Goal: Check status: Check status

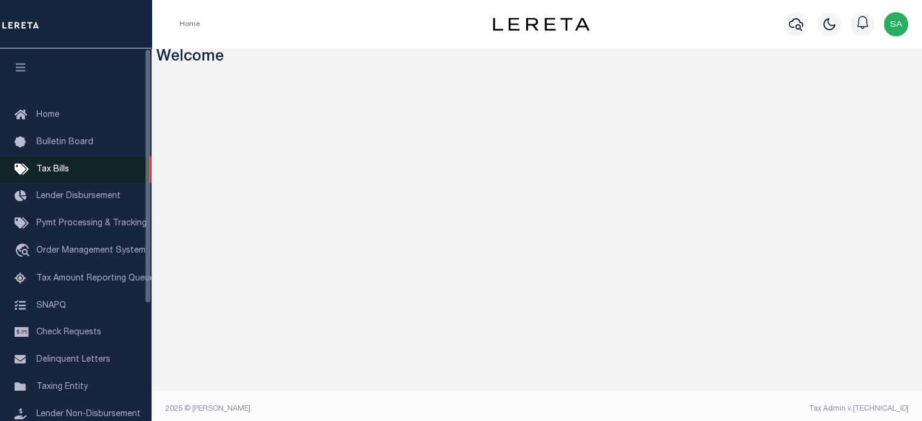
click at [61, 170] on span "Tax Bills" at bounding box center [52, 169] width 33 height 8
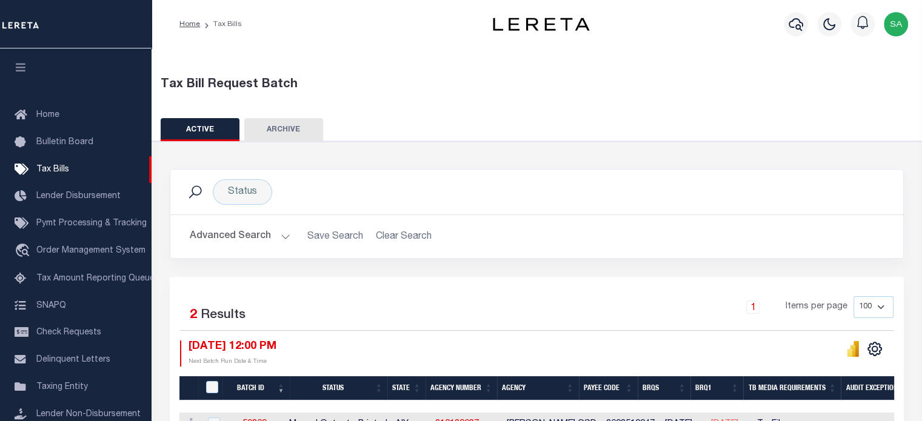
click at [259, 237] on button "Advanced Search" at bounding box center [240, 237] width 101 height 24
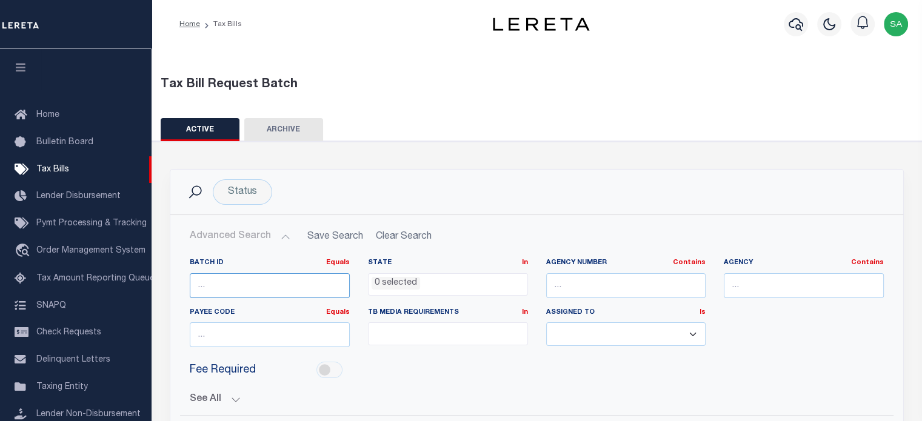
click at [276, 278] on input "number" at bounding box center [270, 285] width 160 height 25
paste input "57173"
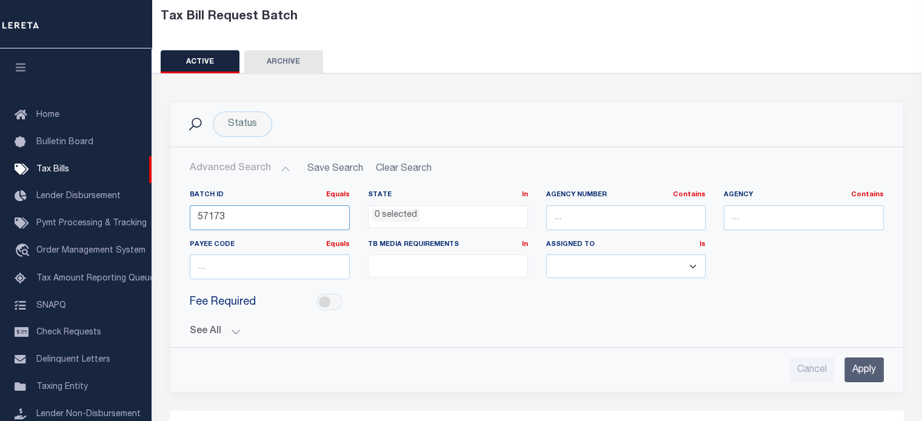
scroll to position [121, 0]
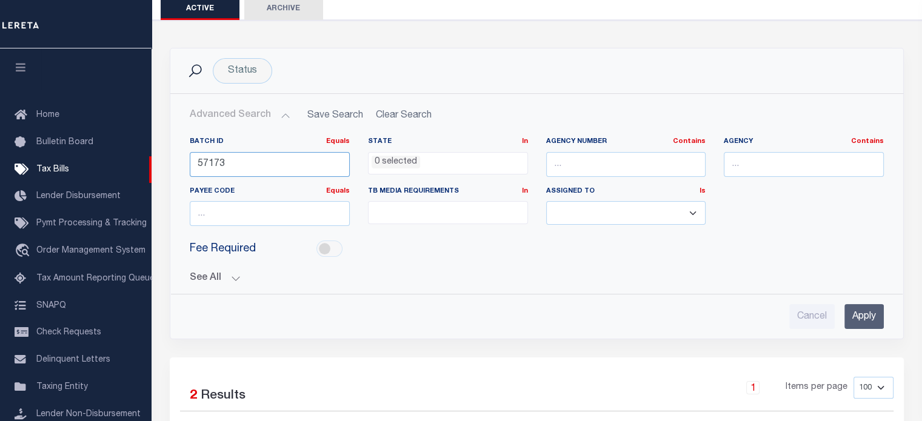
type input "57173"
click at [868, 312] on input "Apply" at bounding box center [863, 316] width 39 height 25
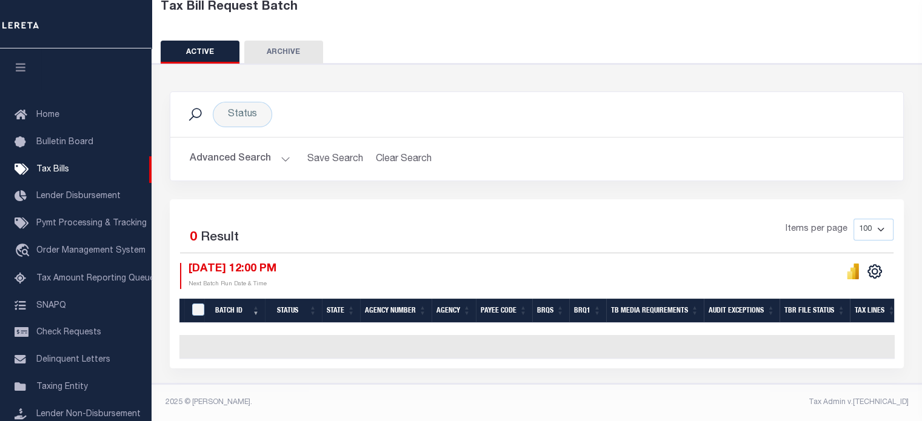
scroll to position [83, 0]
click at [270, 150] on button "Advanced Search" at bounding box center [240, 159] width 101 height 24
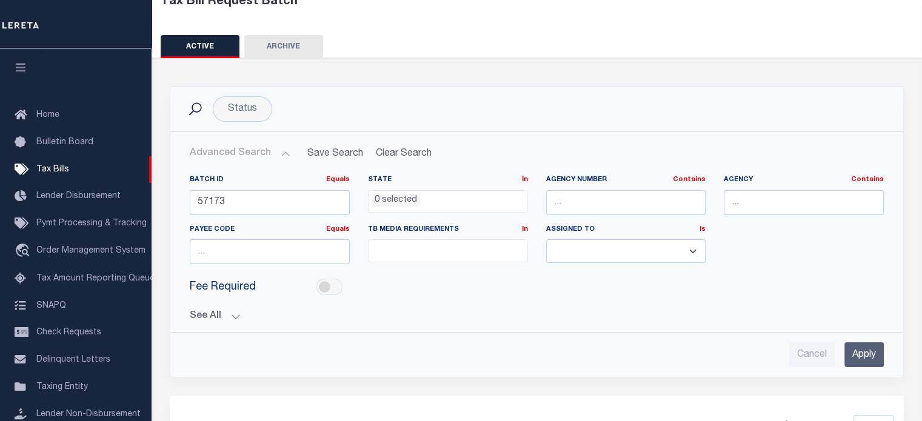
click at [216, 311] on button "See All" at bounding box center [537, 317] width 694 height 12
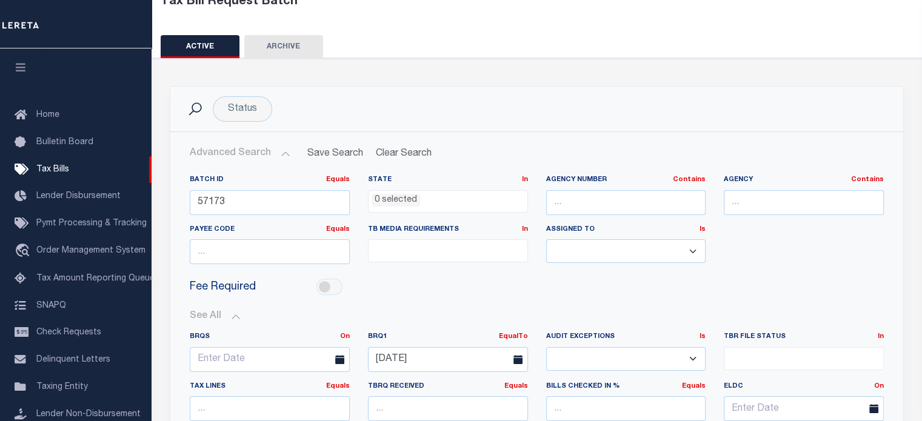
scroll to position [326, 0]
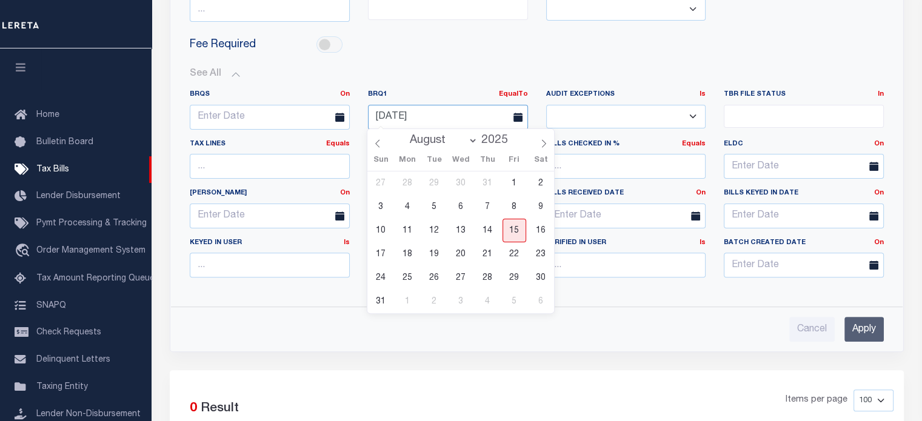
drag, startPoint x: 439, startPoint y: 112, endPoint x: 342, endPoint y: 121, distance: 97.4
click at [342, 121] on div "BRQS On On After Before Between BRQ1 EqualTo On After Before Between 07-10-2025…" at bounding box center [537, 189] width 712 height 198
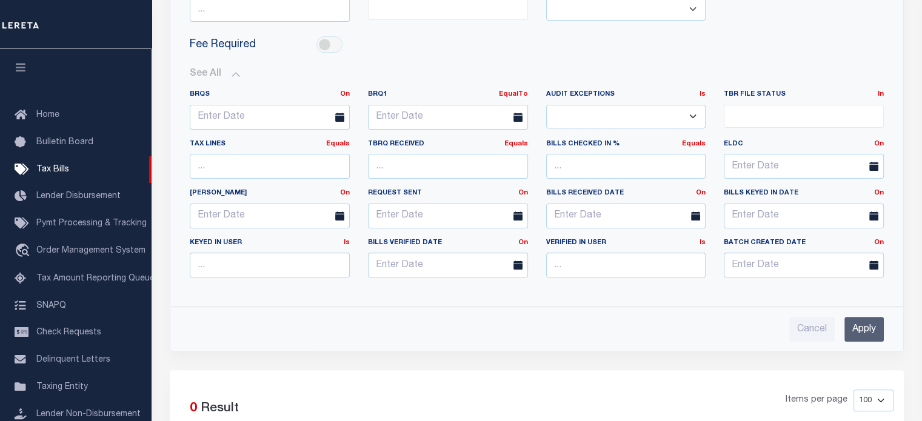
click at [866, 330] on input "Apply" at bounding box center [863, 329] width 39 height 25
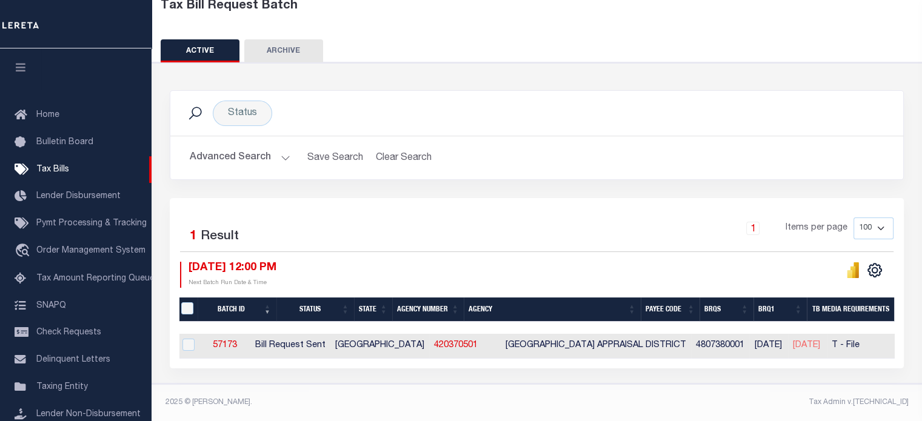
scroll to position [0, 0]
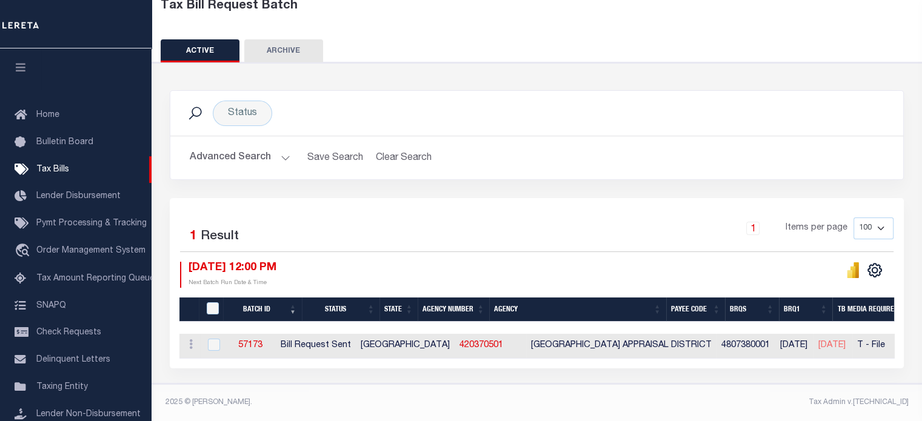
click at [236, 155] on button "Advanced Search" at bounding box center [240, 158] width 101 height 24
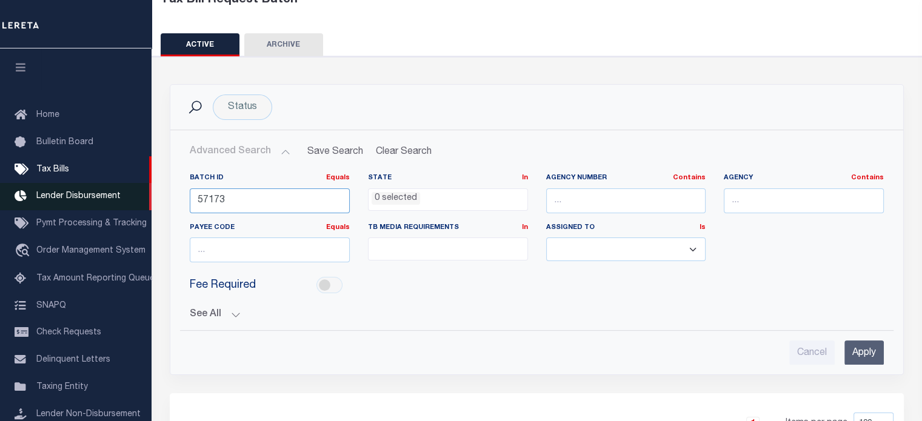
drag, startPoint x: 247, startPoint y: 201, endPoint x: 141, endPoint y: 206, distance: 106.2
click at [141, 206] on div "Home Tax Bills" at bounding box center [461, 265] width 922 height 701
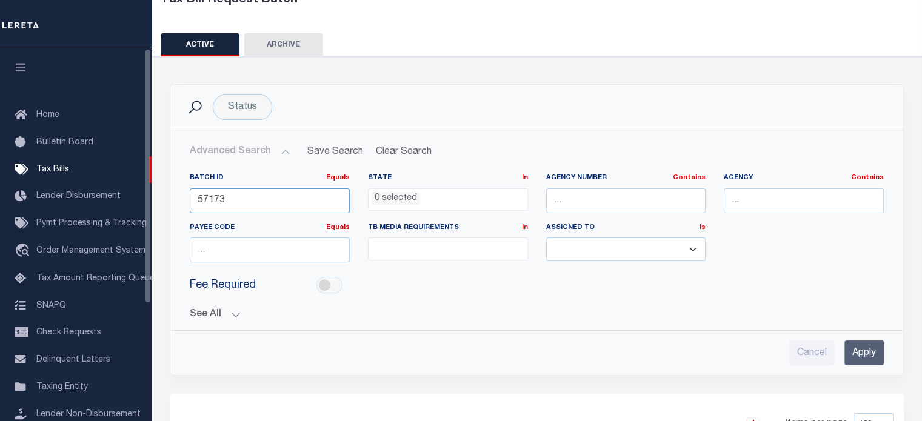
paste input "60675"
type input "60675"
click at [860, 348] on input "Apply" at bounding box center [863, 353] width 39 height 25
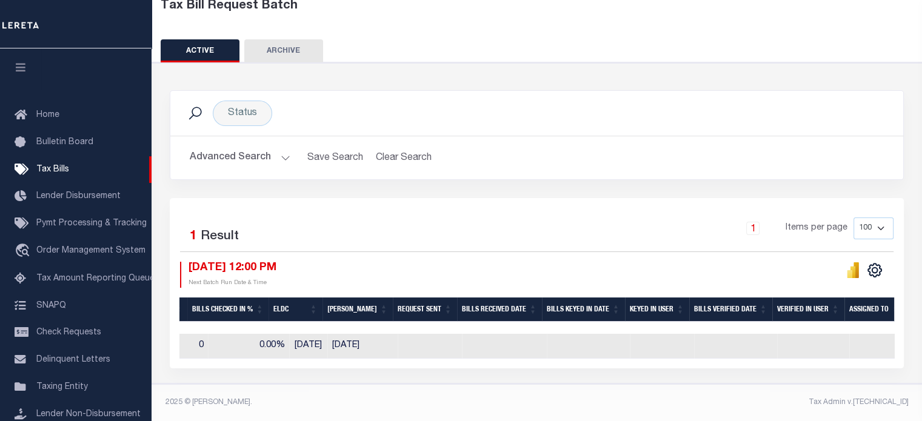
scroll to position [0, 1091]
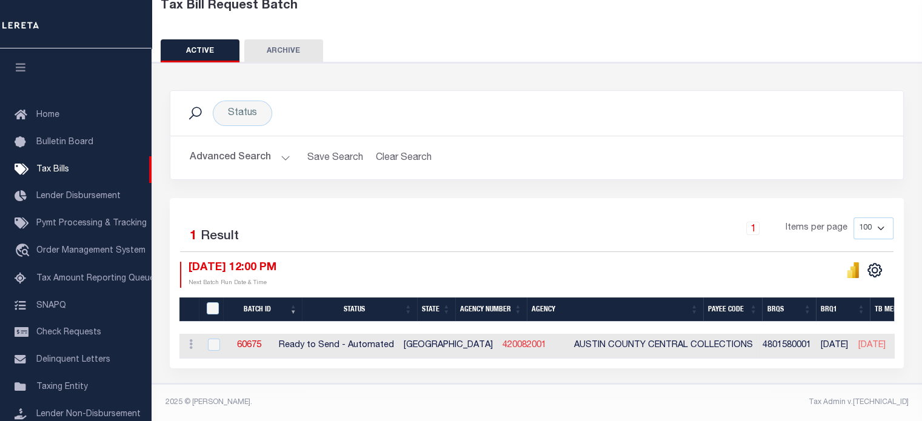
click at [503, 341] on link "420082001" at bounding box center [525, 345] width 44 height 8
checkbox input "true"
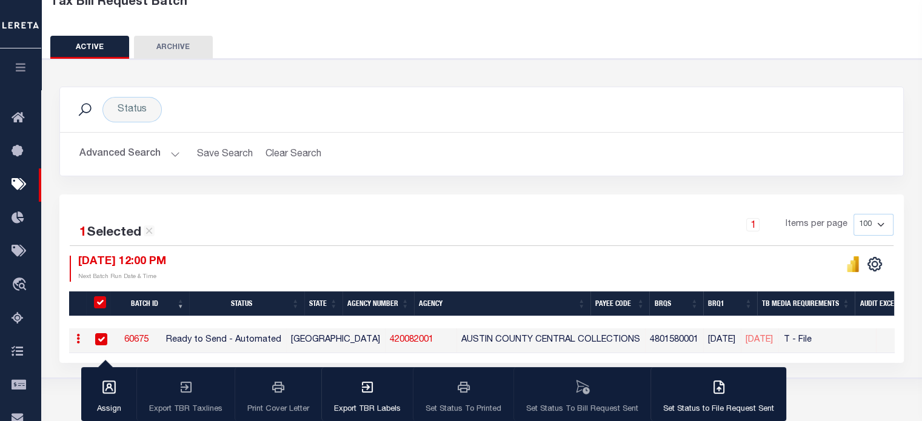
scroll to position [0, 0]
click at [119, 159] on button "Advanced Search" at bounding box center [129, 154] width 101 height 24
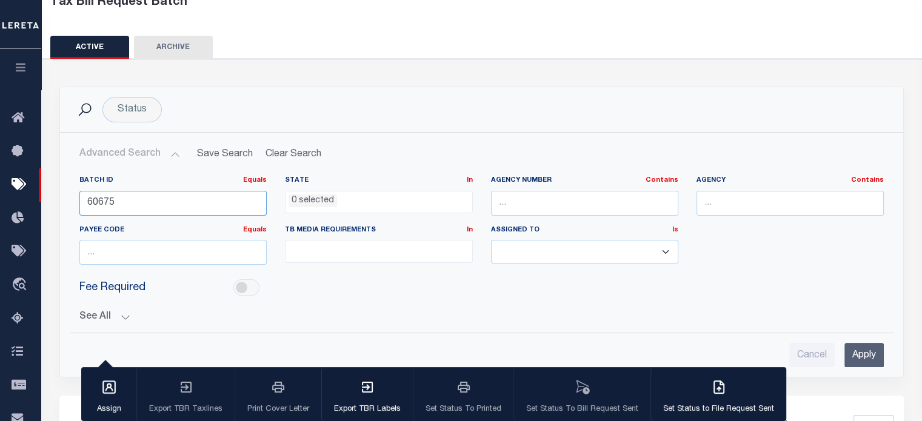
drag, startPoint x: 136, startPoint y: 196, endPoint x: 50, endPoint y: 197, distance: 86.1
click at [50, 197] on div "Status Search Advanced Search Save Search Clear Search TaxBillBatches_dynamicta…" at bounding box center [481, 241] width 863 height 309
paste input "7"
type input "60677"
click at [867, 352] on input "Apply" at bounding box center [863, 355] width 39 height 25
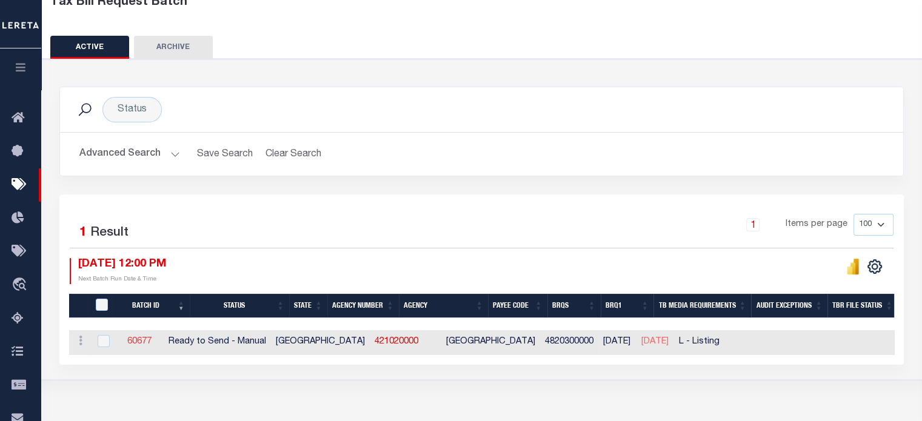
click at [150, 339] on link "60677" at bounding box center [139, 342] width 24 height 8
checkbox input "true"
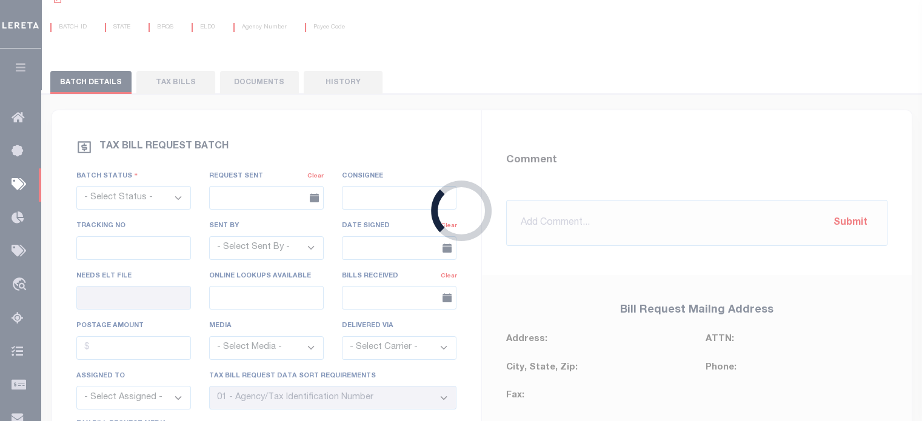
select select "RTS"
type input "No"
type input "Yes"
select select "20"
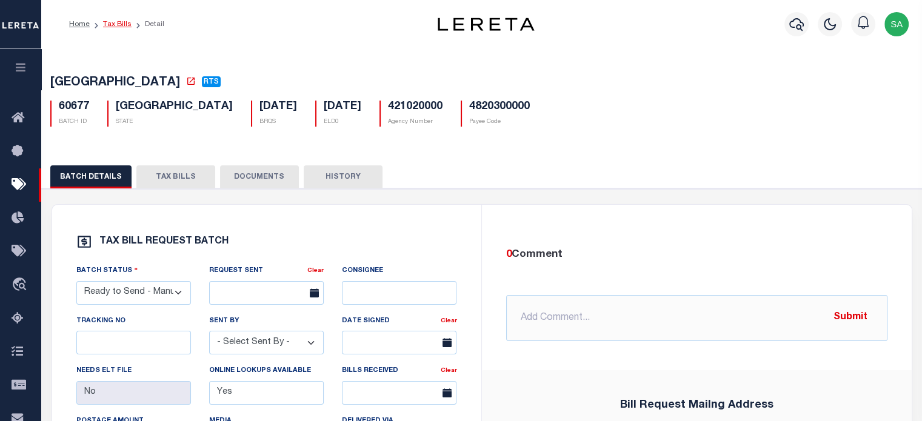
click at [116, 24] on link "Tax Bills" at bounding box center [117, 24] width 28 height 7
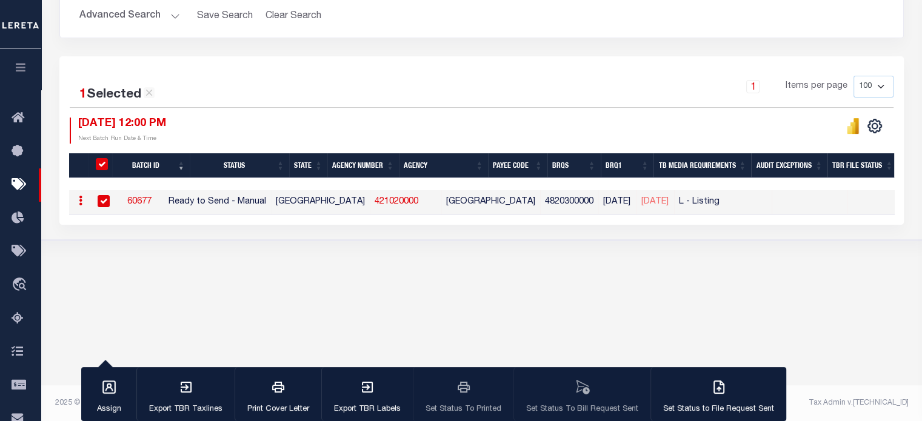
click at [375, 202] on link "421020000" at bounding box center [397, 202] width 44 height 8
checkbox input "false"
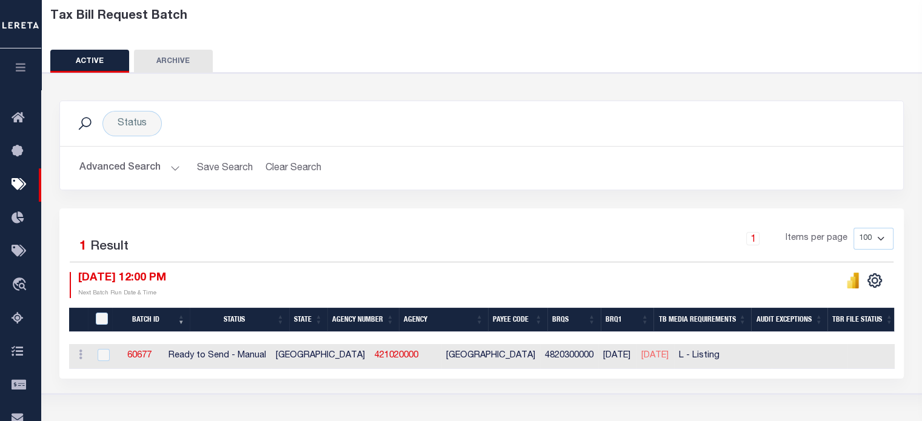
scroll to position [121, 0]
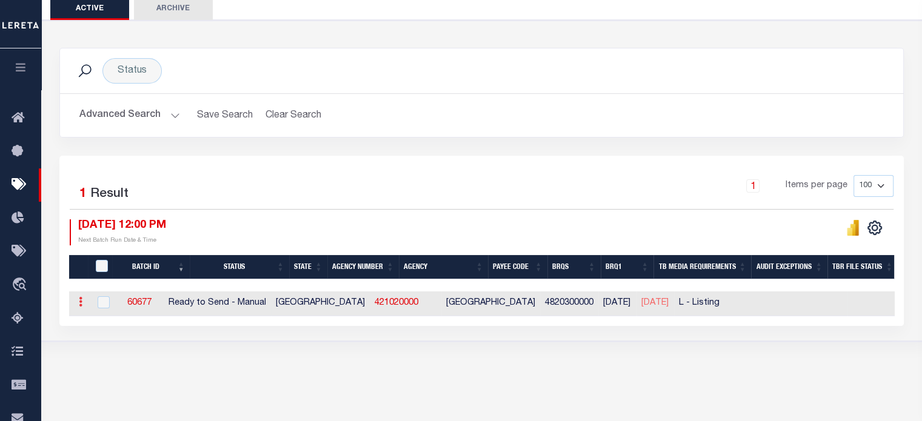
click at [81, 305] on icon at bounding box center [81, 302] width 4 height 10
click at [162, 345] on div "Tax Bill Request Batch ACTIVE ARCHIVE HISTORY Search" at bounding box center [481, 153] width 881 height 452
click at [102, 302] on input "checkbox" at bounding box center [104, 302] width 12 height 12
checkbox input "true"
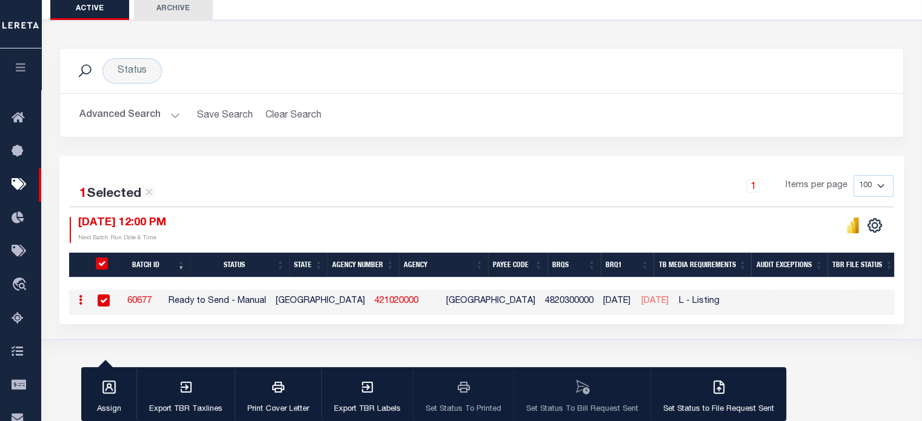
click at [102, 302] on input "checkbox" at bounding box center [104, 301] width 12 height 12
checkbox input "false"
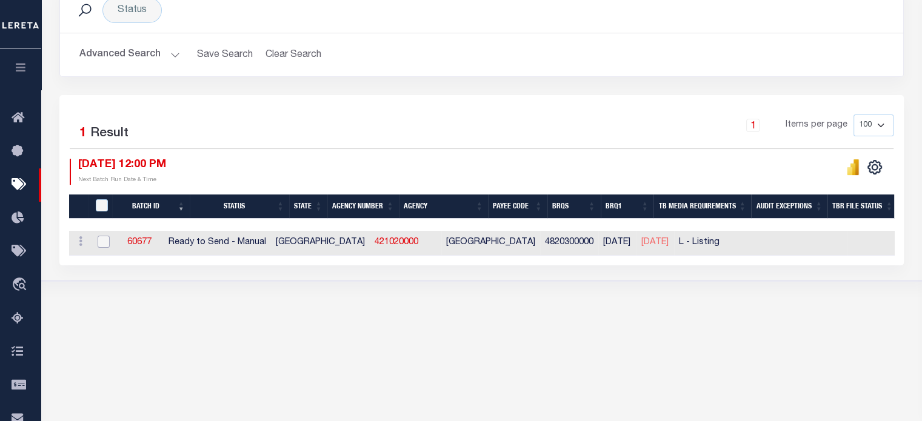
scroll to position [0, 0]
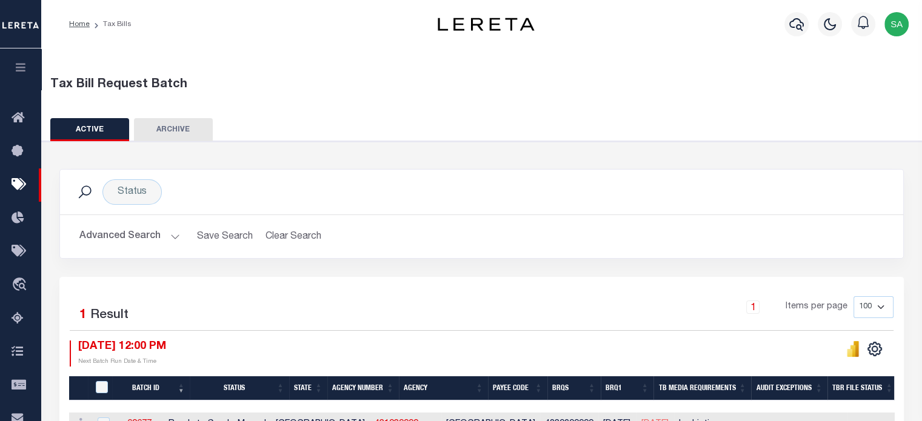
click at [160, 235] on button "Advanced Search" at bounding box center [129, 237] width 101 height 24
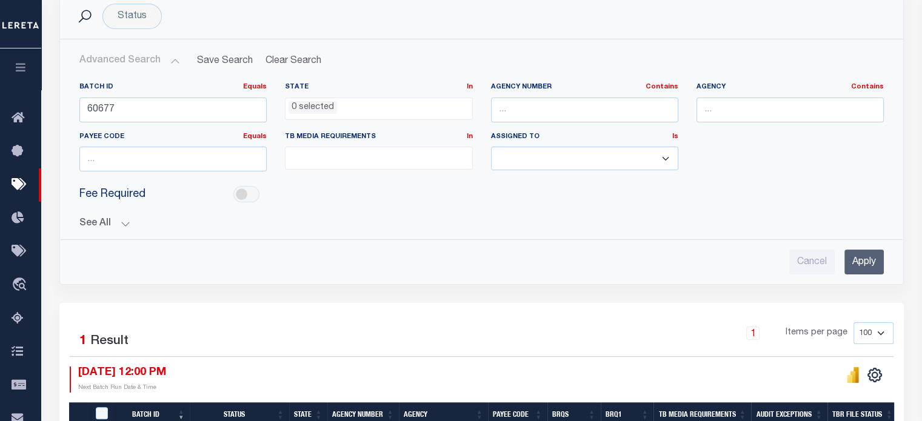
scroll to position [104, 0]
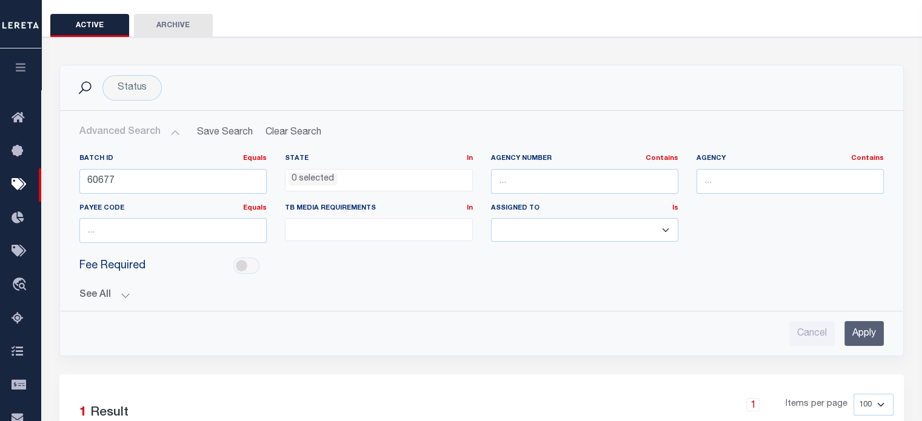
click at [158, 133] on button "Advanced Search" at bounding box center [129, 133] width 101 height 24
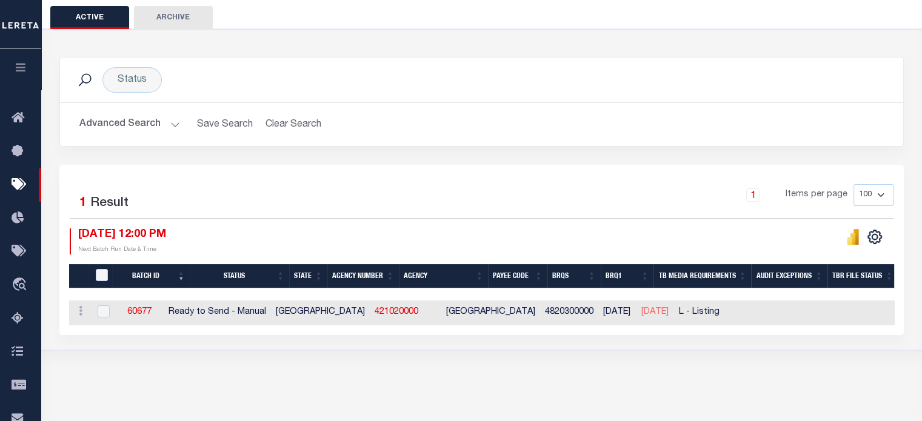
scroll to position [182, 0]
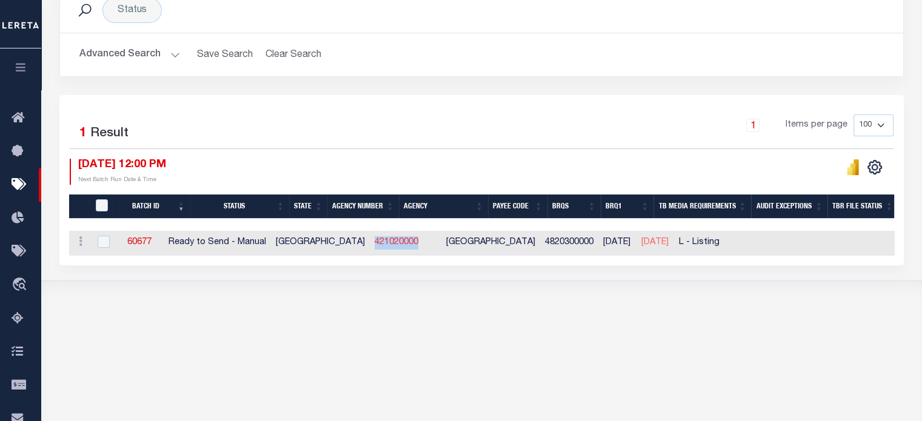
drag, startPoint x: 392, startPoint y: 242, endPoint x: 345, endPoint y: 242, distance: 46.7
click at [370, 242] on td "421020000" at bounding box center [406, 243] width 72 height 25
checkbox input "true"
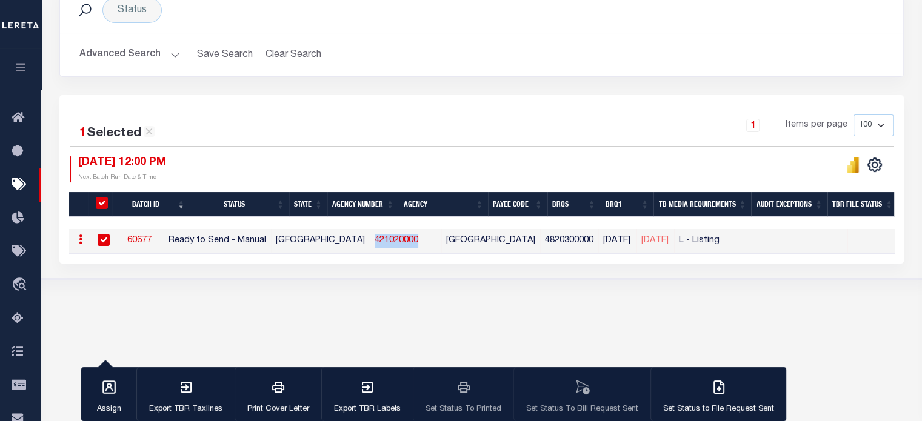
copy link "421020000"
click at [133, 56] on button "Advanced Search" at bounding box center [129, 55] width 101 height 24
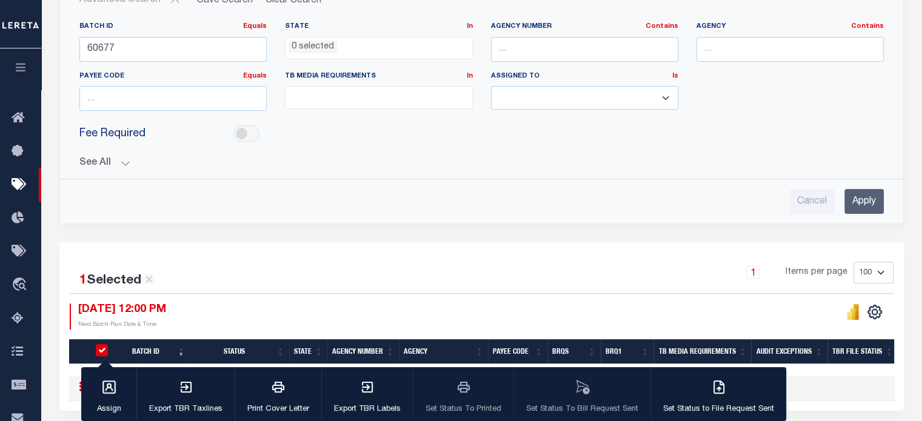
scroll to position [284, 0]
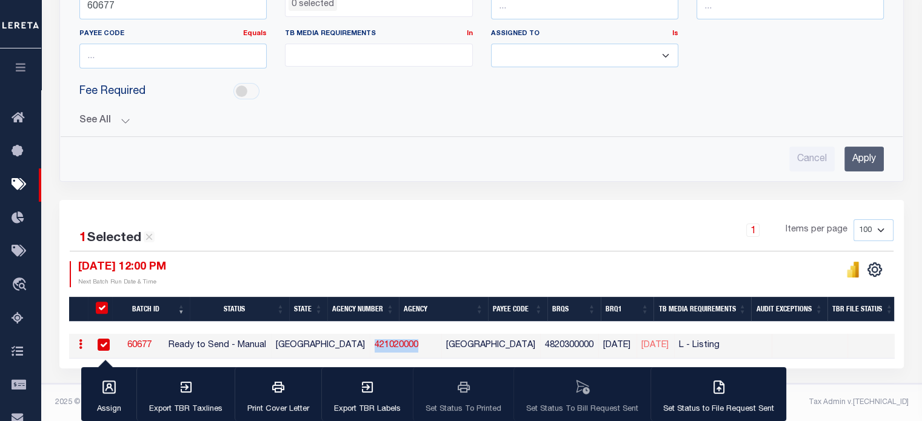
copy link "421020000"
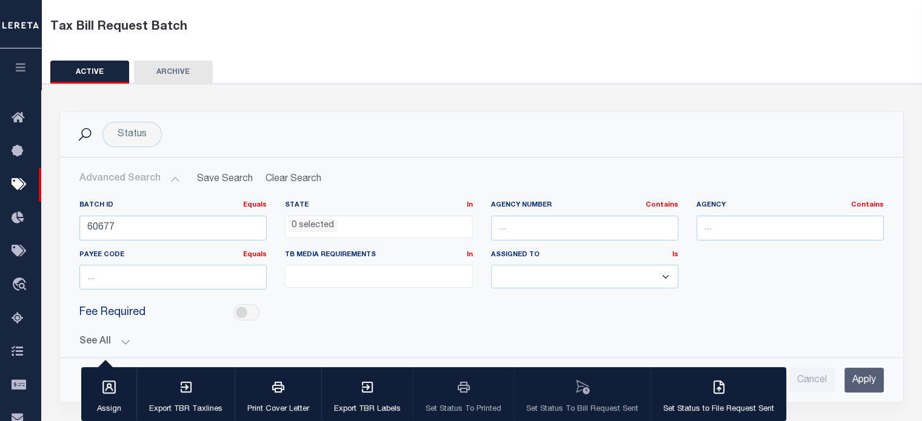
scroll to position [121, 0]
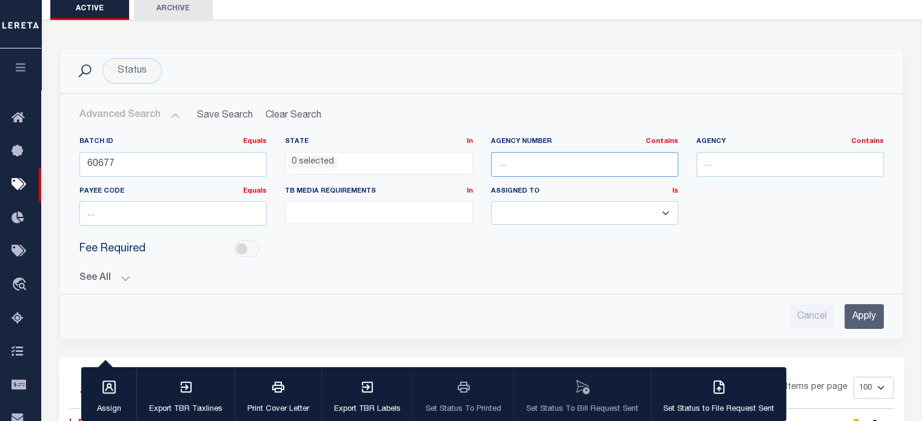
click at [543, 159] on input "text" at bounding box center [584, 164] width 187 height 25
paste input "421020000"
type input "421020000"
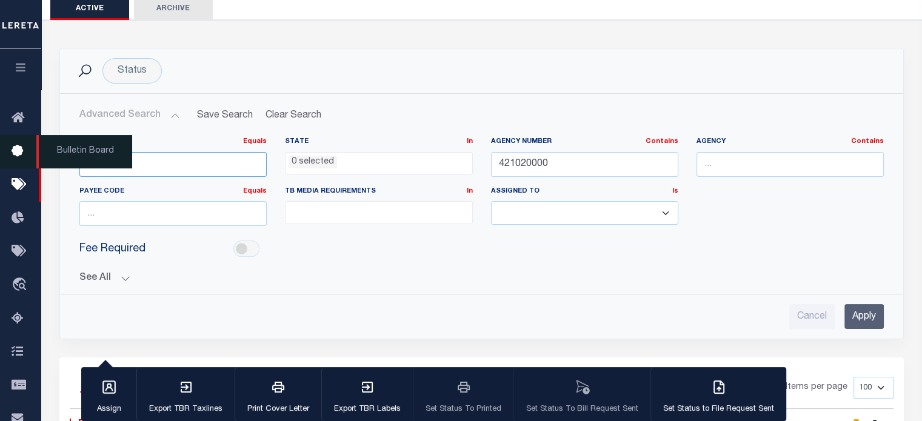
drag, startPoint x: 192, startPoint y: 162, endPoint x: 5, endPoint y: 164, distance: 187.3
click at [5, 164] on div "Home Tax Bills" at bounding box center [461, 229] width 922 height 700
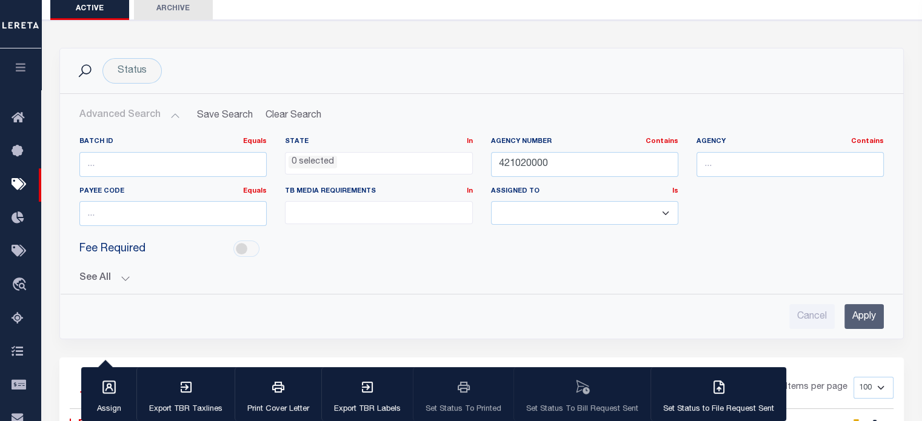
click at [867, 313] on input "Apply" at bounding box center [863, 316] width 39 height 25
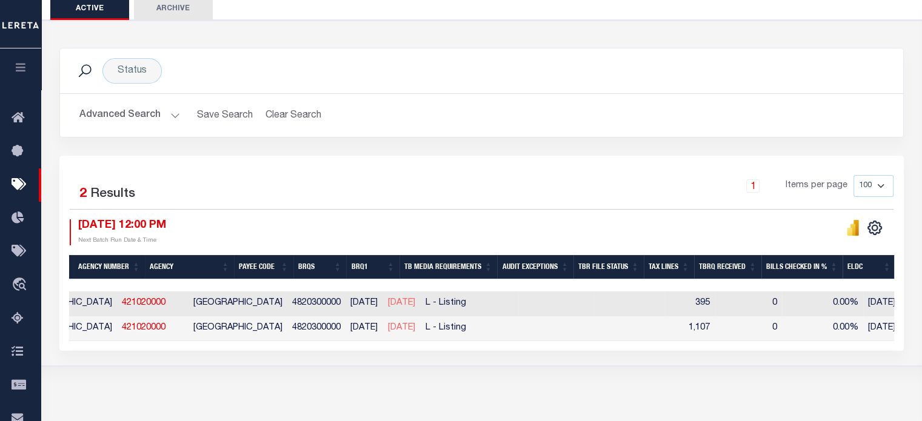
scroll to position [0, 287]
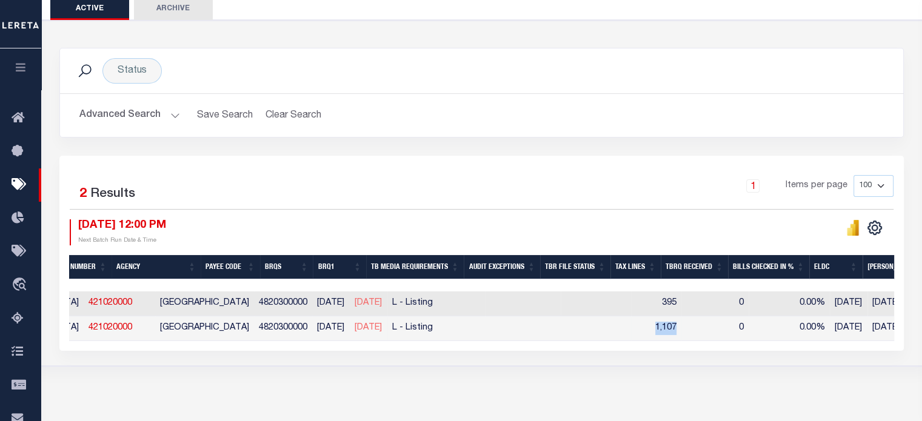
drag, startPoint x: 654, startPoint y: 326, endPoint x: 678, endPoint y: 327, distance: 23.7
click at [678, 327] on td "1,107" at bounding box center [656, 328] width 50 height 25
checkbox input "true"
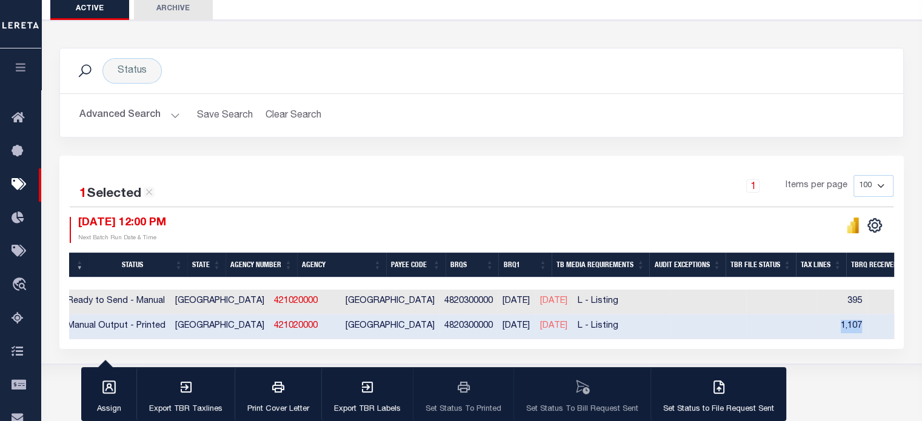
scroll to position [0, 41]
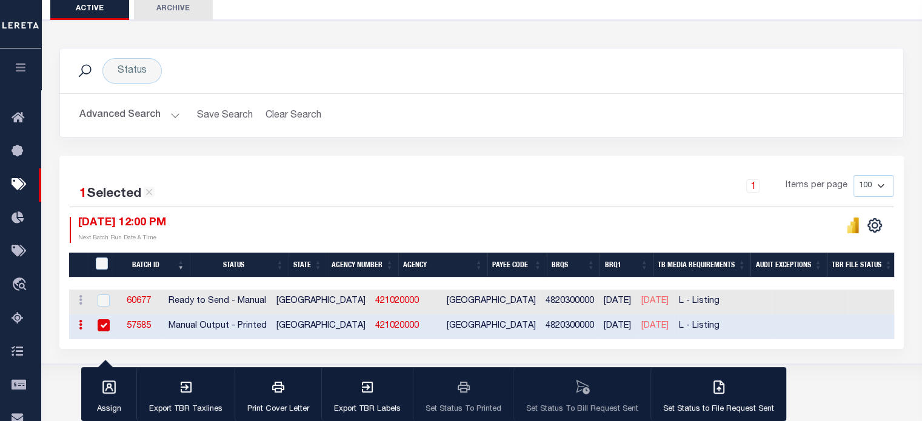
click at [151, 324] on link "57585" at bounding box center [139, 326] width 24 height 8
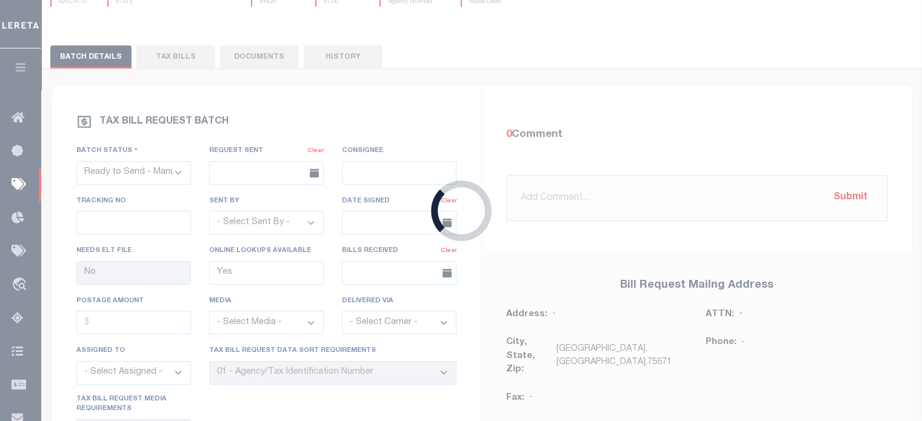
select select "PRT"
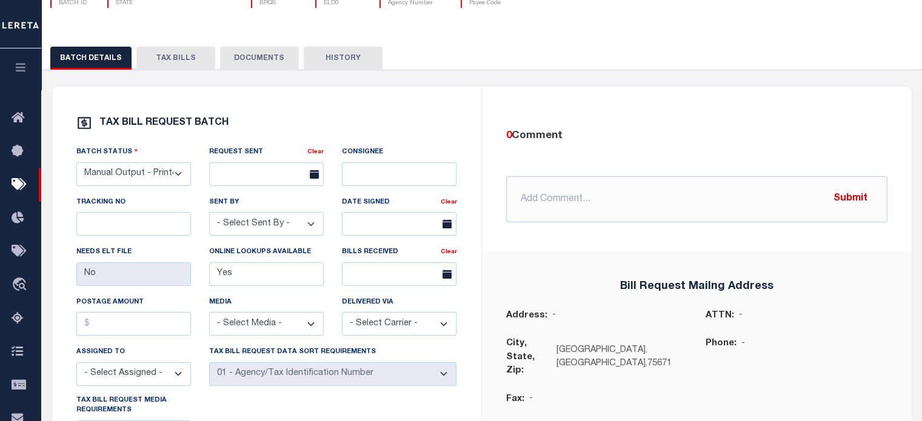
click at [199, 58] on button "TAX BILLS" at bounding box center [175, 58] width 79 height 23
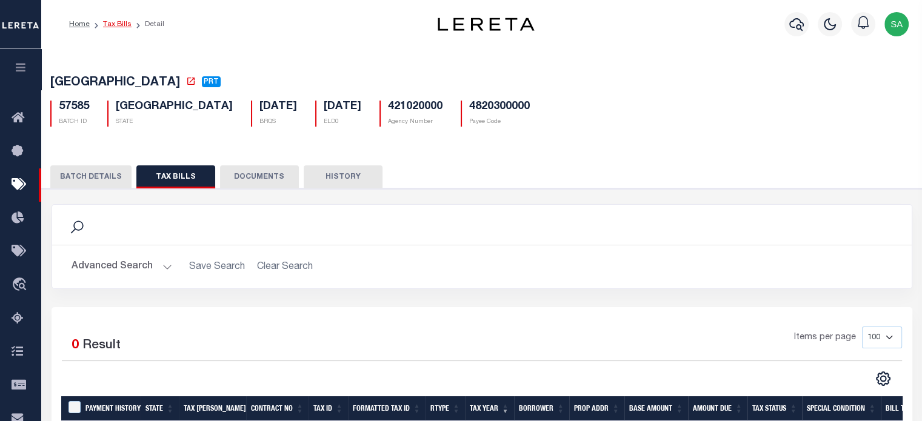
click at [113, 27] on link "Tax Bills" at bounding box center [117, 24] width 28 height 7
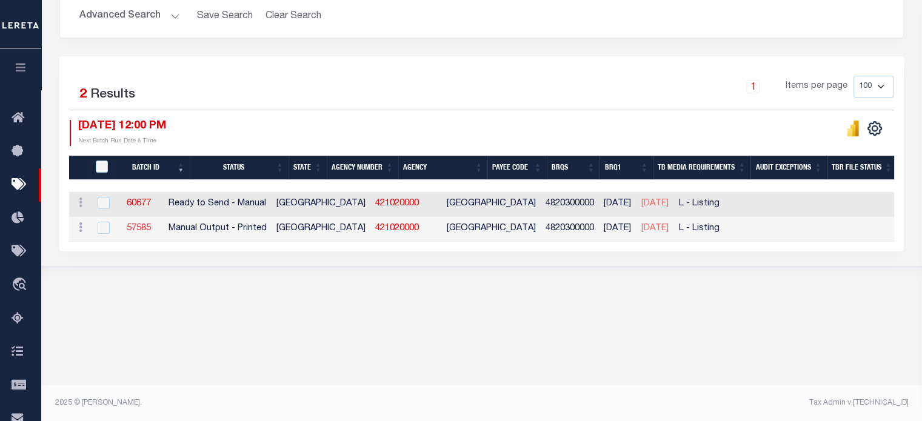
click at [151, 226] on link "57585" at bounding box center [139, 228] width 24 height 8
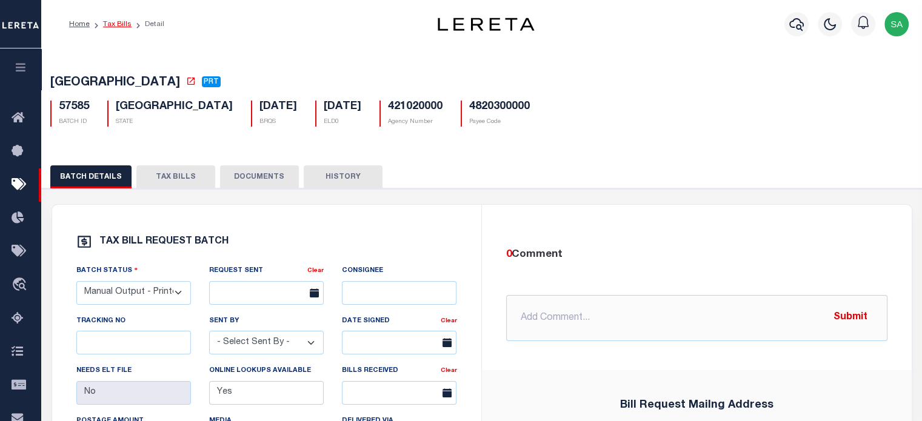
click at [117, 24] on link "Tax Bills" at bounding box center [117, 24] width 28 height 7
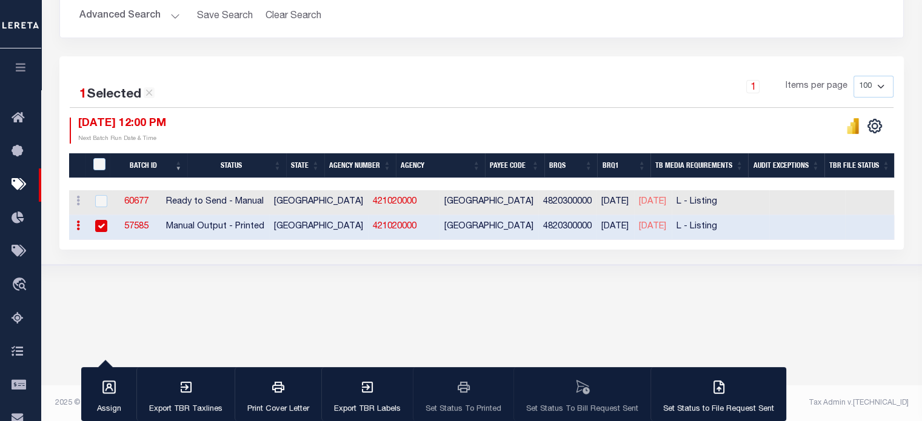
click at [152, 14] on button "Advanced Search" at bounding box center [129, 16] width 101 height 24
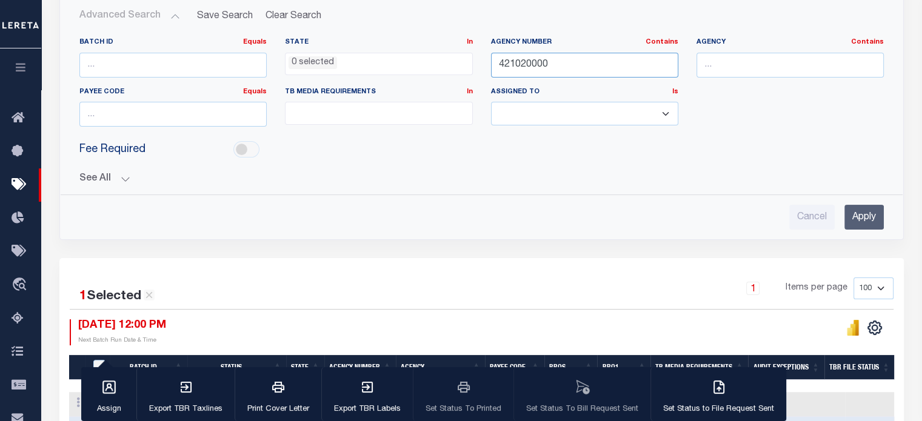
drag, startPoint x: 550, startPoint y: 62, endPoint x: 473, endPoint y: 72, distance: 77.6
click at [473, 72] on div "Batch ID Equals Equals Is Not Equal To Is Greater Than Is Less Than State In In…" at bounding box center [481, 87] width 823 height 99
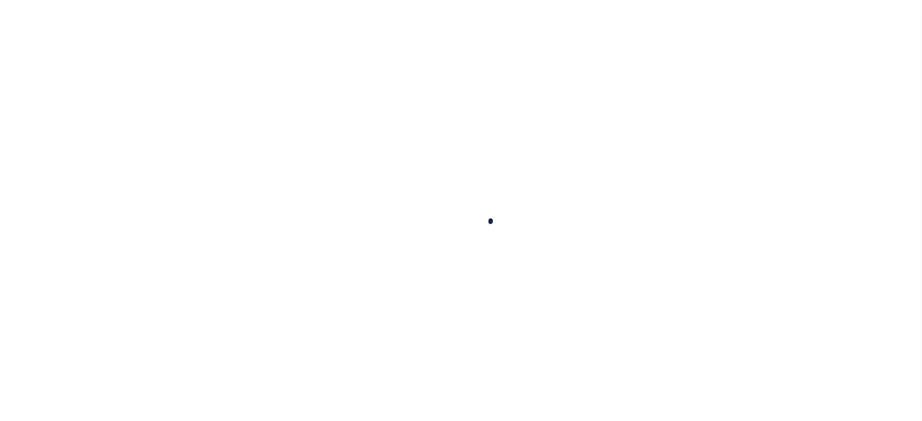
select select
checkbox input "false"
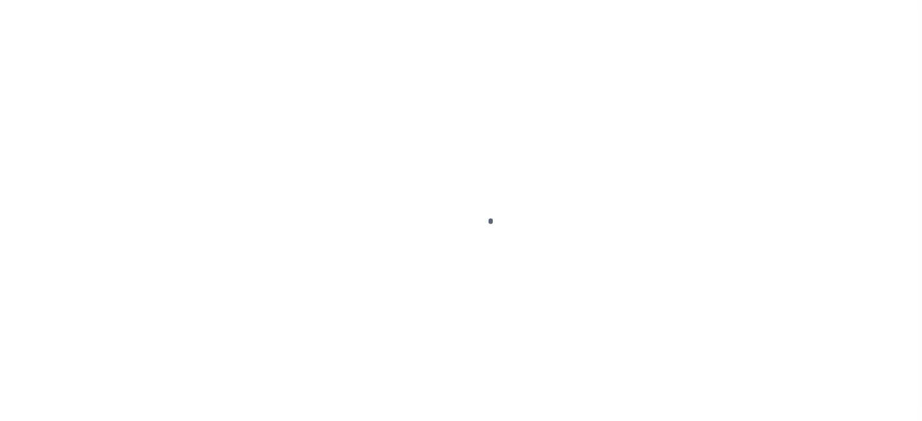
checkbox input "false"
type input "4801580001"
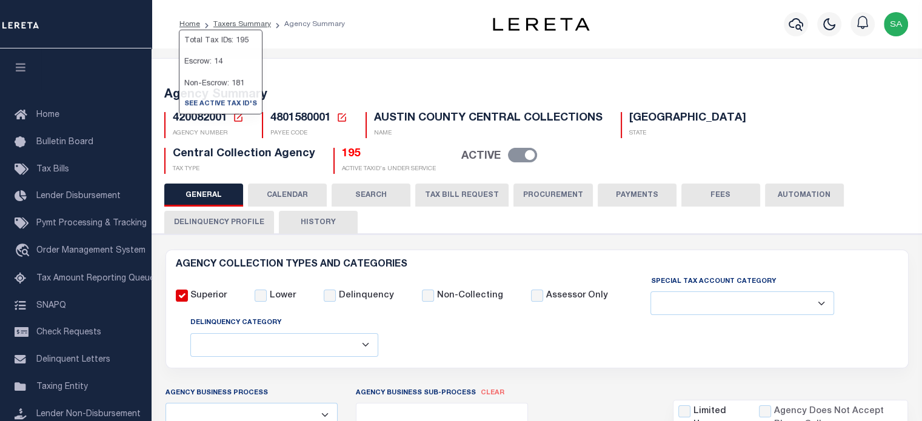
click at [297, 194] on button "CALENDAR" at bounding box center [287, 195] width 79 height 23
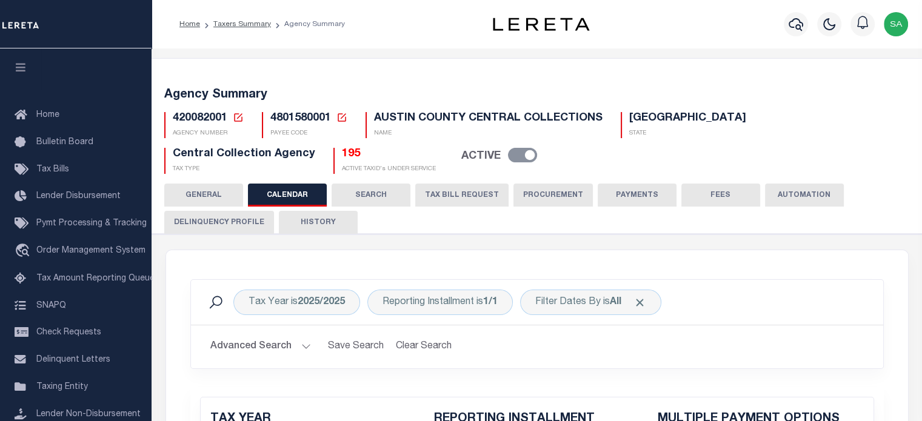
checkbox input "false"
type input "1"
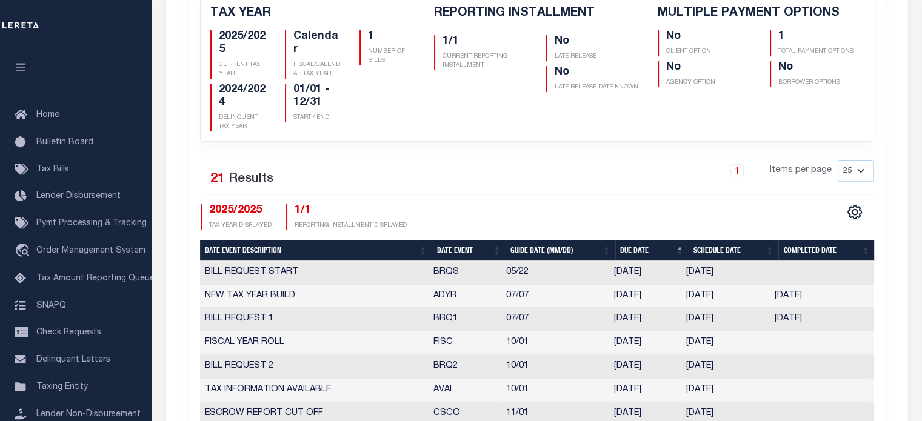
scroll to position [424, 0]
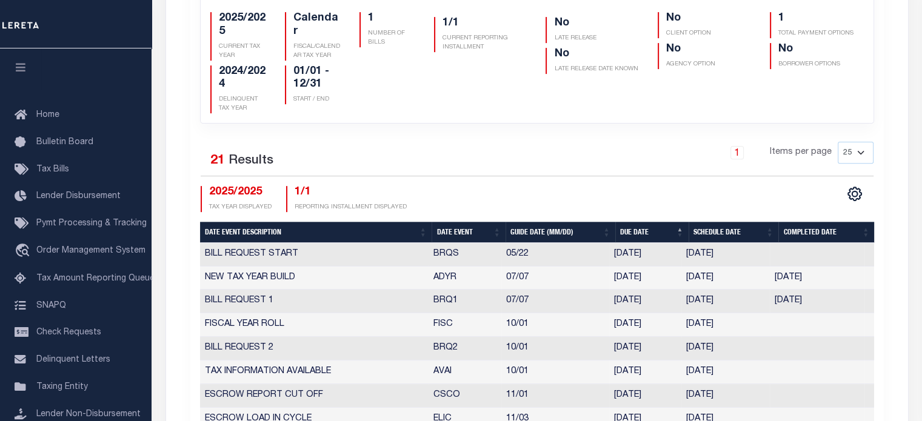
drag, startPoint x: 686, startPoint y: 348, endPoint x: 735, endPoint y: 348, distance: 49.7
click at [735, 348] on td "[DATE]" at bounding box center [725, 349] width 89 height 24
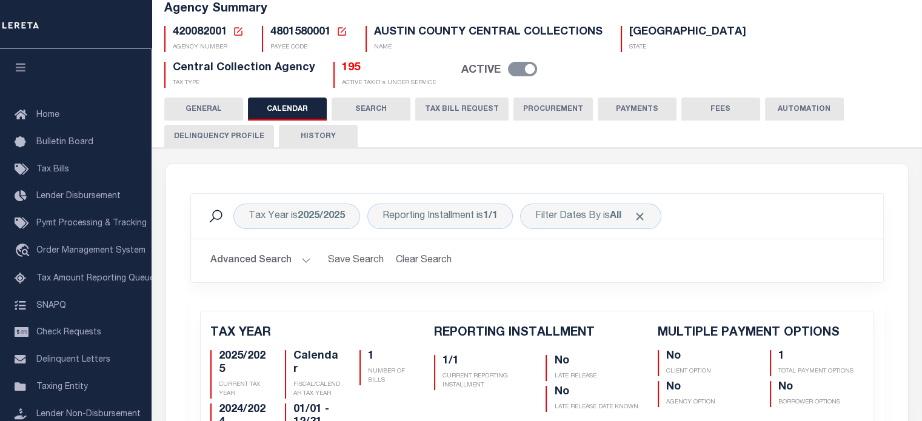
scroll to position [0, 0]
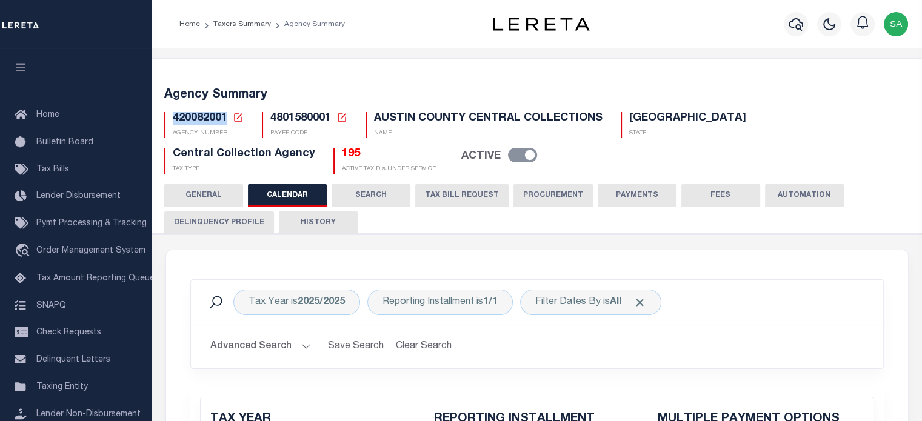
drag, startPoint x: 173, startPoint y: 117, endPoint x: 226, endPoint y: 120, distance: 52.8
click at [226, 120] on span "420082001" at bounding box center [200, 118] width 55 height 11
copy span "420082001"
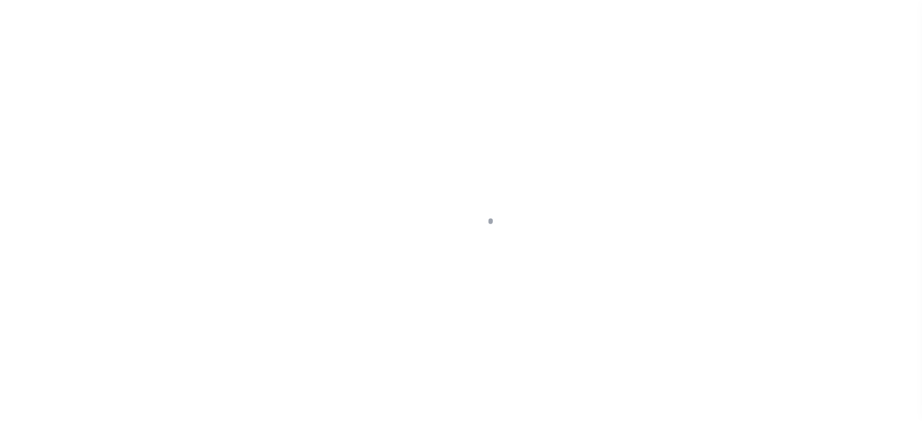
select select
checkbox input "false"
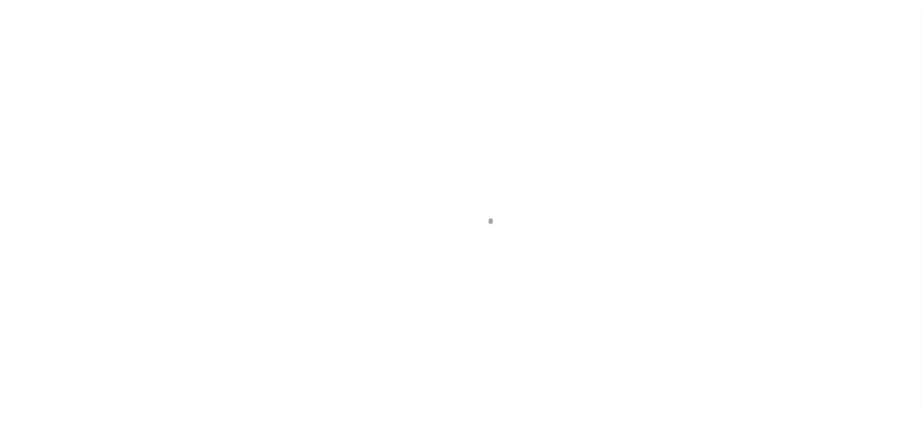
checkbox input "false"
type input "4820300000"
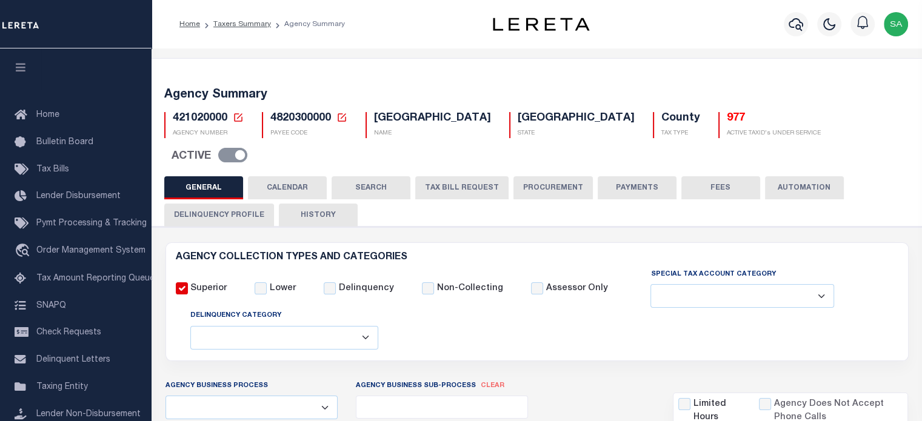
click at [307, 176] on button "CALENDAR" at bounding box center [287, 187] width 79 height 23
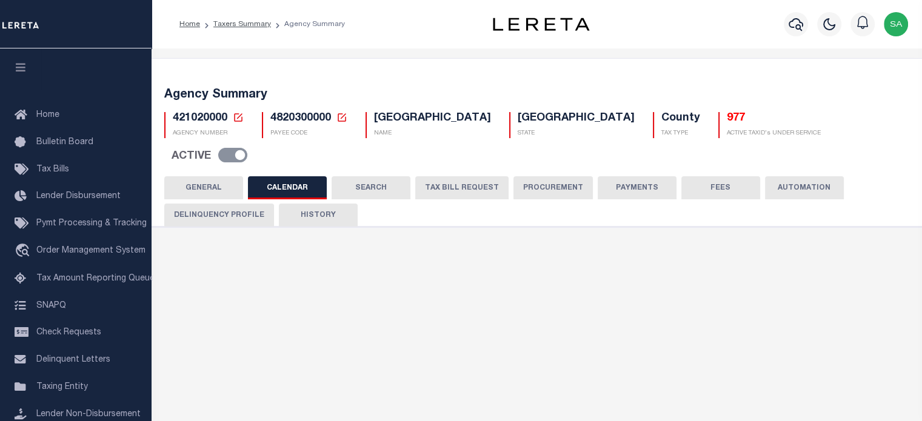
checkbox input "false"
type input "1"
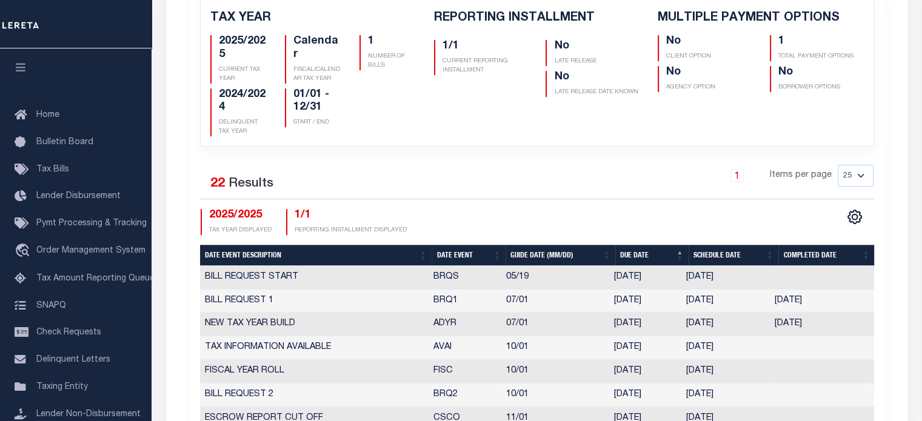
scroll to position [485, 0]
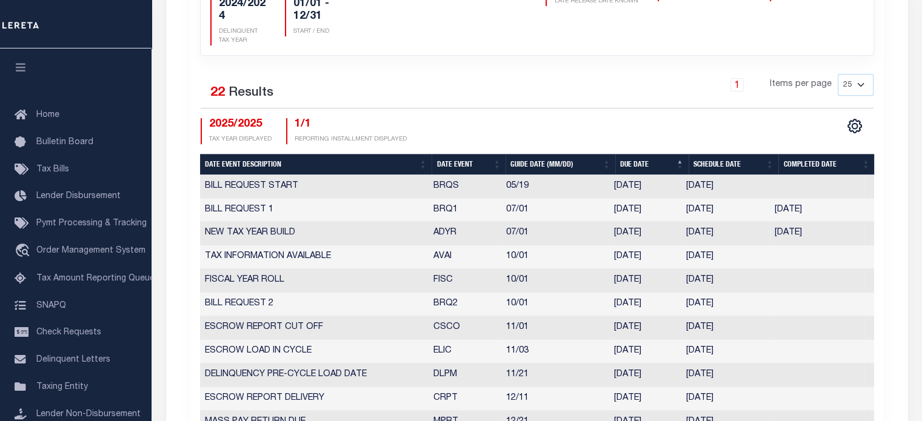
drag, startPoint x: 686, startPoint y: 274, endPoint x: 730, endPoint y: 273, distance: 44.3
click at [730, 293] on td "[DATE]" at bounding box center [725, 305] width 89 height 24
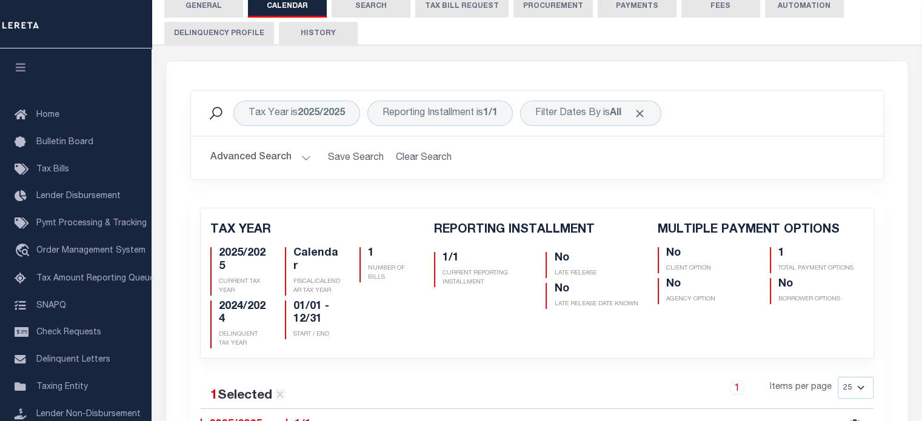
scroll to position [61, 0]
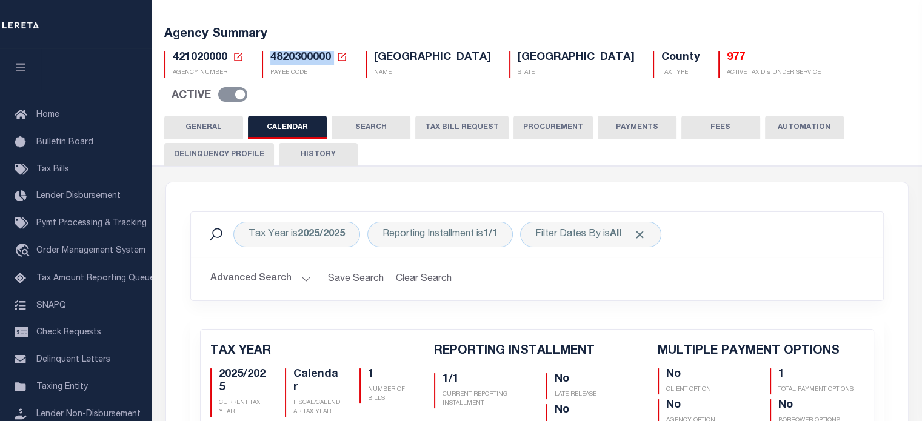
drag, startPoint x: 270, startPoint y: 56, endPoint x: 332, endPoint y: 63, distance: 62.3
click at [332, 63] on h5 "4820300000 Payee Code Cancel Ok" at bounding box center [308, 58] width 77 height 13
click at [330, 63] on h5 "4820300000 Payee Code Cancel Ok" at bounding box center [308, 58] width 77 height 13
click at [319, 62] on span "4820300000" at bounding box center [300, 57] width 61 height 11
drag, startPoint x: 269, startPoint y: 56, endPoint x: 329, endPoint y: 56, distance: 60.0
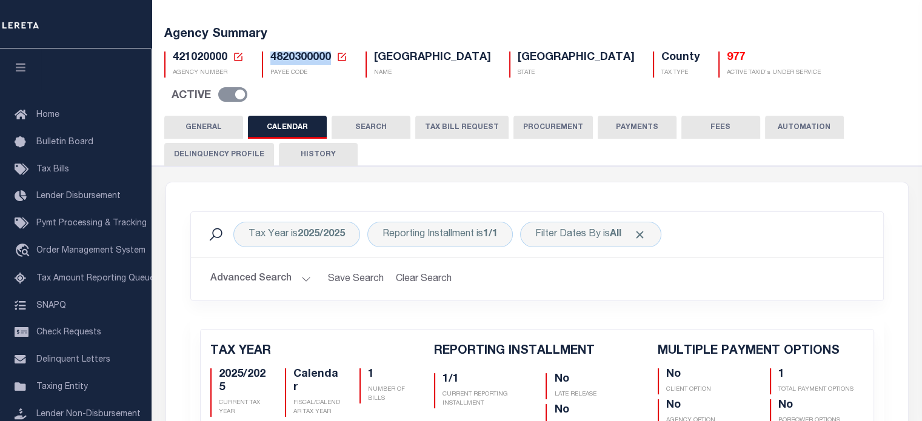
click at [329, 56] on h5 "4820300000 Payee Code Cancel Ok" at bounding box center [308, 58] width 77 height 13
copy span "4820300000"
click at [444, 116] on button "TAX BILL REQUEST" at bounding box center [461, 127] width 93 height 23
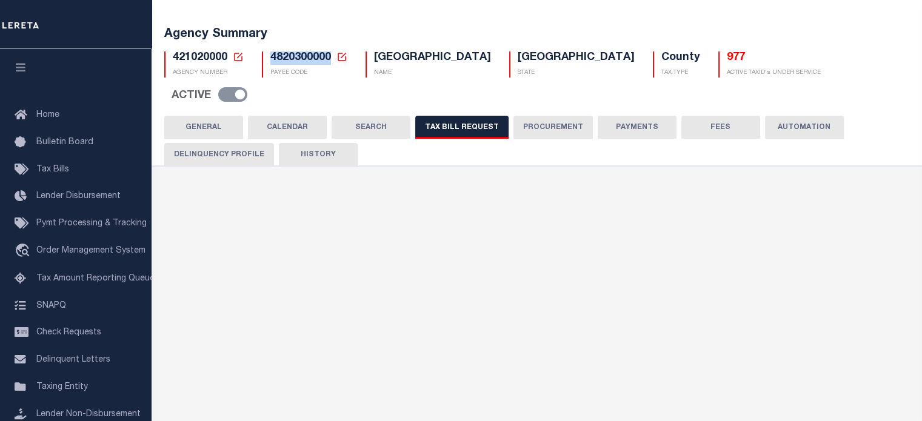
select select "2"
select select "20"
select select "false"
select select "1"
select select
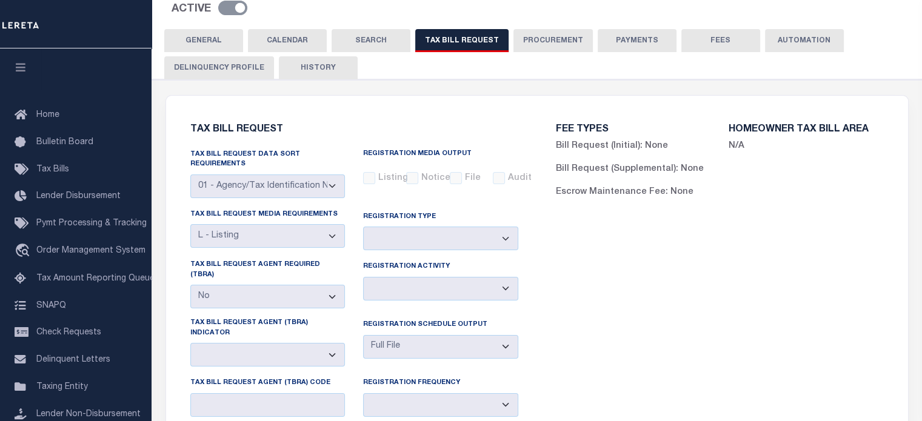
scroll to position [182, 0]
